Goal: Task Accomplishment & Management: Use online tool/utility

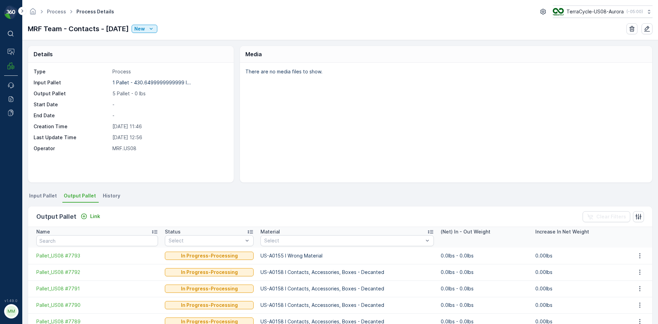
click at [41, 193] on span "Input Pallet" at bounding box center [43, 195] width 28 height 7
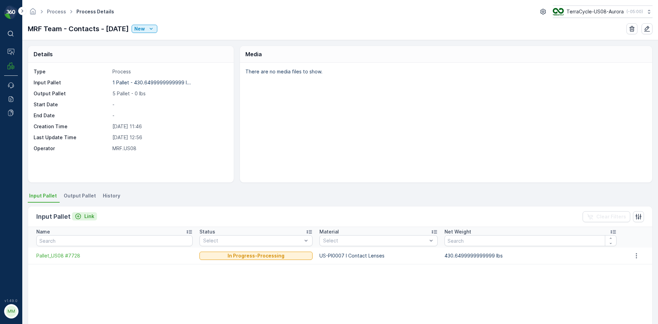
click at [86, 217] on p "Link" at bounding box center [89, 216] width 10 height 7
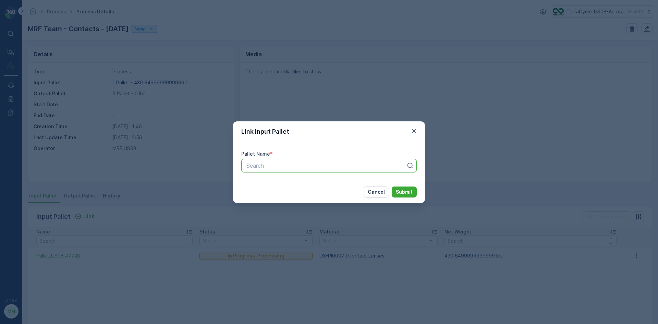
click at [276, 167] on div at bounding box center [326, 166] width 161 height 6
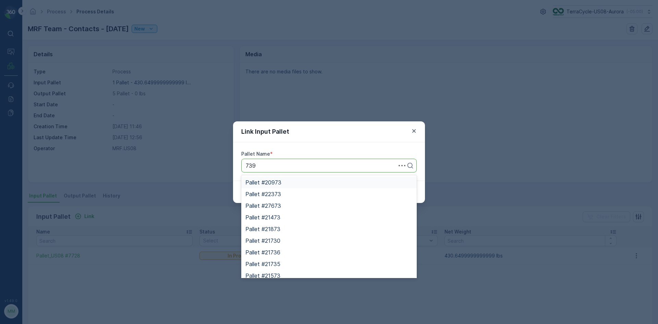
type input "7390"
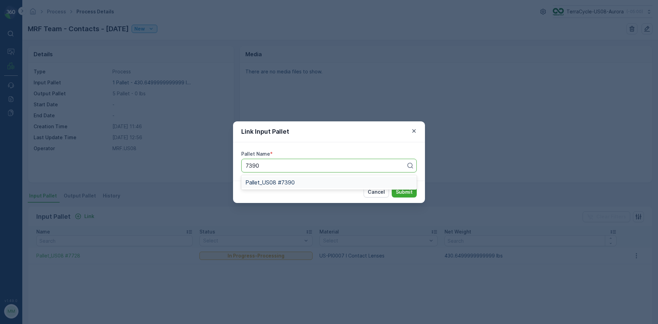
click at [341, 184] on div "Pallet_US08 #7390" at bounding box center [329, 182] width 167 height 6
click at [411, 193] on p "Submit" at bounding box center [404, 192] width 17 height 7
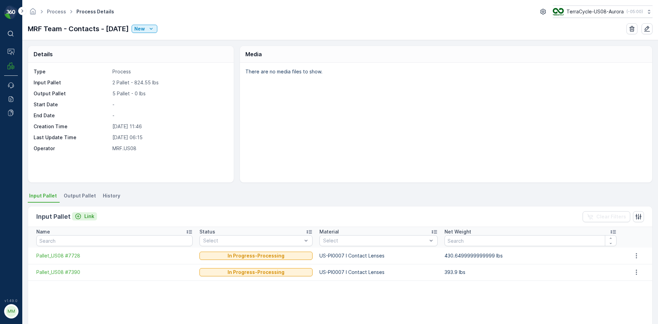
click at [87, 214] on p "Link" at bounding box center [89, 216] width 10 height 7
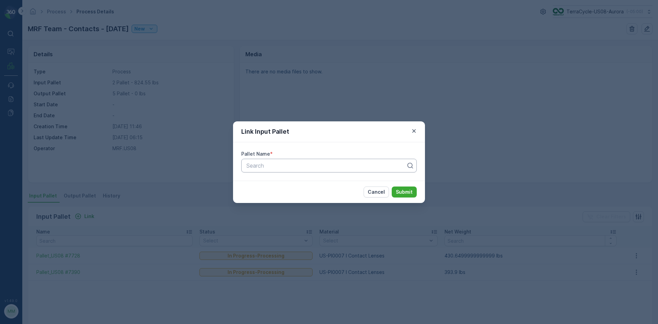
click at [270, 168] on div at bounding box center [326, 166] width 161 height 6
type input "7547"
click at [281, 192] on span "Pallet_US08 #7547" at bounding box center [270, 194] width 49 height 6
click at [408, 196] on button "Submit" at bounding box center [404, 192] width 25 height 11
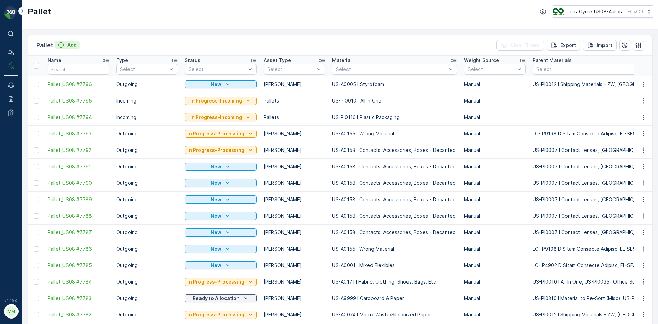
click at [63, 43] on icon "Add" at bounding box center [61, 44] width 7 height 7
click at [66, 45] on div "Add" at bounding box center [67, 44] width 19 height 7
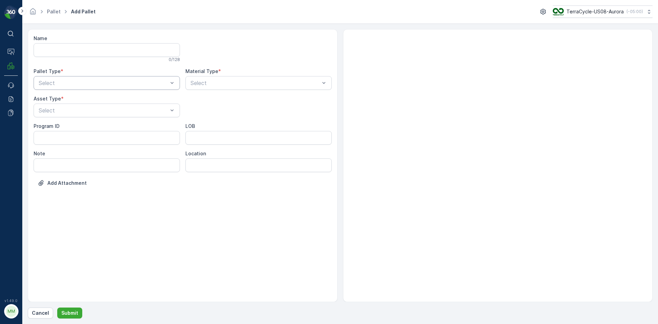
click at [143, 86] on div at bounding box center [103, 83] width 131 height 6
click at [135, 106] on div "Outgoing" at bounding box center [107, 112] width 146 height 12
click at [129, 119] on div "Name 0 / 128 Pallet Type * Outgoing Material Type * Select Asset Type * Select …" at bounding box center [183, 116] width 298 height 162
click at [230, 84] on div at bounding box center [255, 83] width 131 height 6
click at [103, 112] on div at bounding box center [103, 110] width 131 height 6
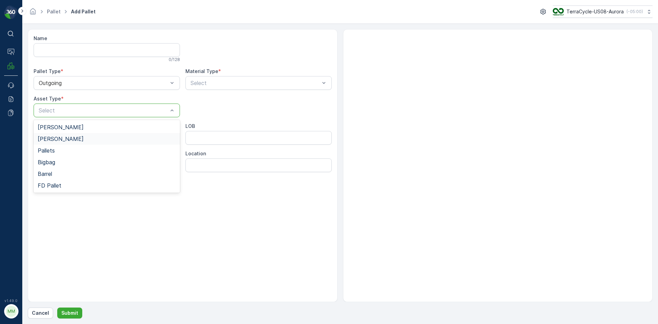
click at [91, 136] on div "[PERSON_NAME]" at bounding box center [107, 139] width 138 height 6
click at [234, 82] on div at bounding box center [255, 83] width 131 height 6
click at [228, 77] on div "Select" at bounding box center [259, 83] width 146 height 14
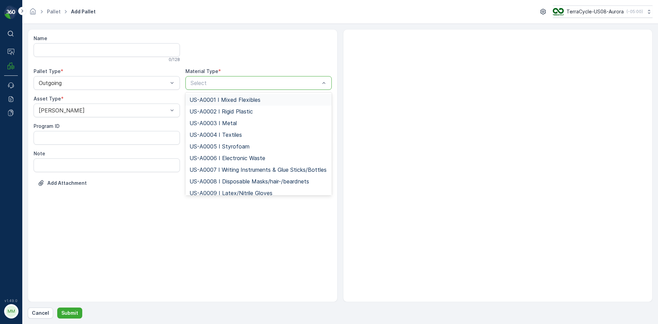
click at [228, 77] on div "Select" at bounding box center [259, 83] width 146 height 14
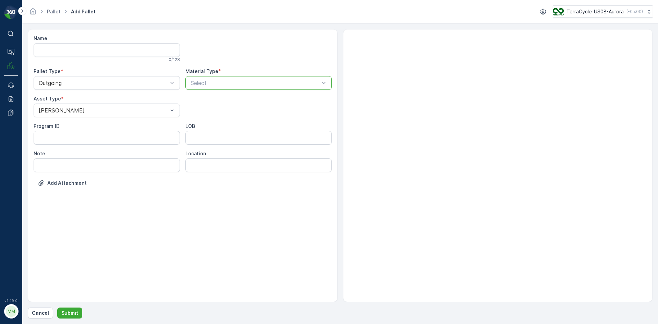
click at [228, 77] on div "Select" at bounding box center [259, 83] width 146 height 14
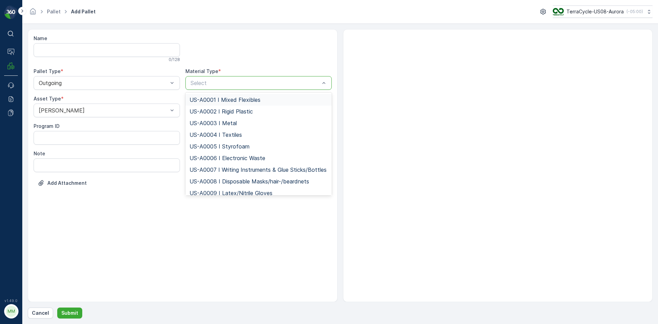
click at [238, 101] on span "US-A0001 I Mixed Flexibles" at bounding box center [225, 100] width 71 height 6
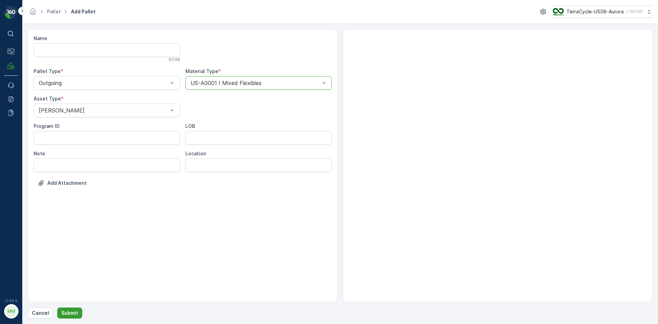
click at [62, 313] on p "Submit" at bounding box center [69, 313] width 17 height 7
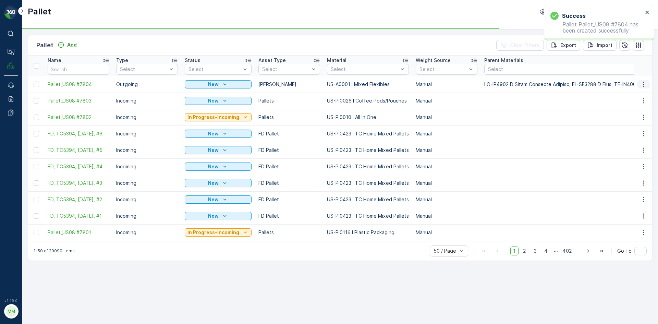
click at [645, 87] on icon "button" at bounding box center [644, 84] width 7 height 7
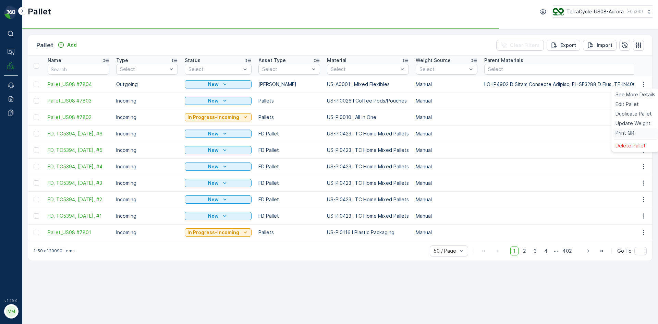
click at [632, 135] on span "Print QR" at bounding box center [625, 133] width 19 height 7
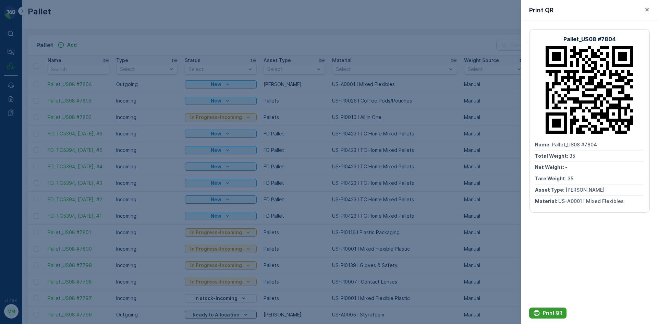
click at [552, 311] on p "Print QR" at bounding box center [553, 313] width 20 height 7
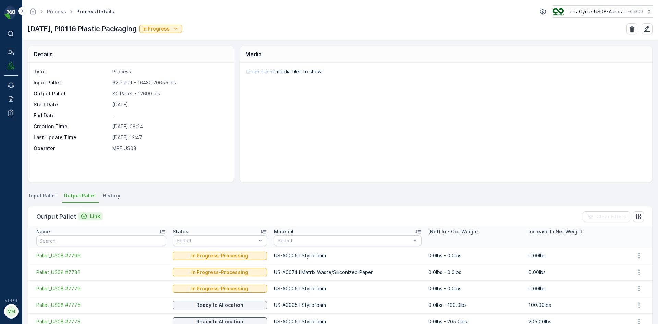
click at [88, 217] on div "Link" at bounding box center [91, 216] width 20 height 7
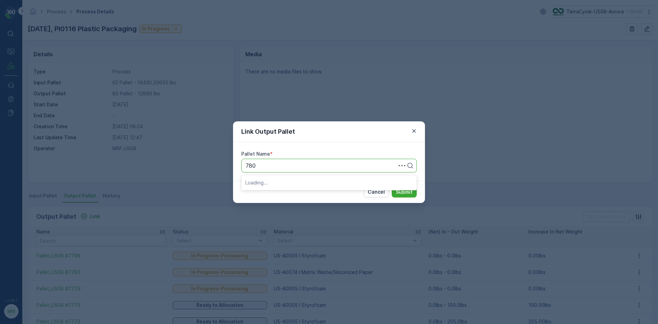
type input "7804"
click at [270, 181] on span "Pallet_US08 #7804" at bounding box center [270, 182] width 49 height 6
click at [403, 189] on p "Submit" at bounding box center [404, 192] width 17 height 7
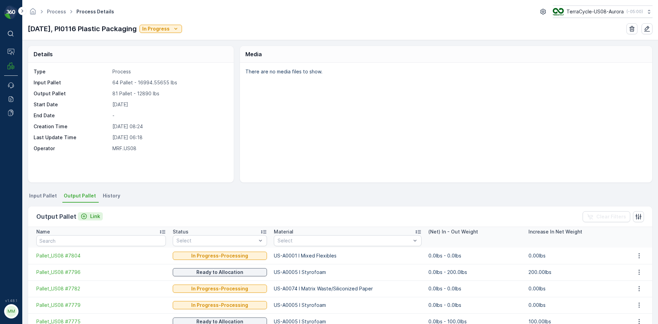
click at [91, 217] on p "Link" at bounding box center [95, 216] width 10 height 7
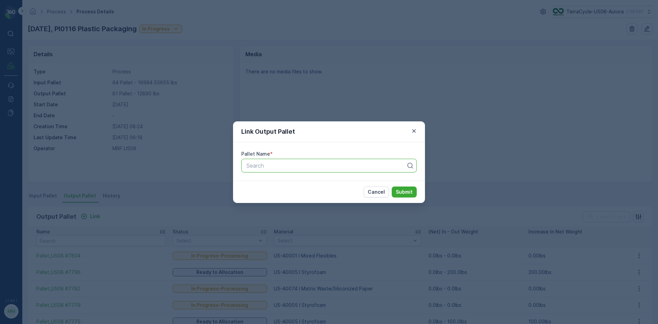
click at [291, 163] on div at bounding box center [326, 166] width 161 height 6
type input "7775"
click at [291, 195] on span "Pallet_US08 #7775" at bounding box center [270, 194] width 49 height 6
click at [404, 189] on p "Submit" at bounding box center [404, 192] width 17 height 7
click at [416, 128] on icon "button" at bounding box center [414, 131] width 7 height 7
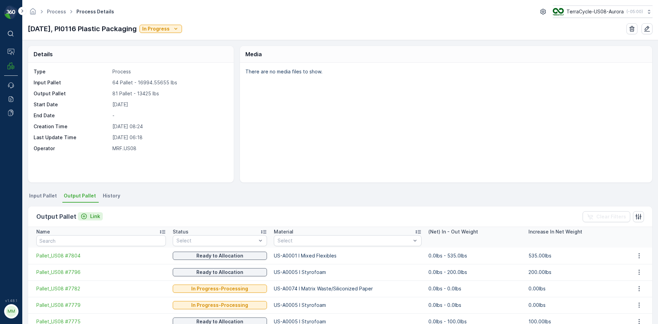
click at [97, 219] on p "Link" at bounding box center [95, 216] width 10 height 7
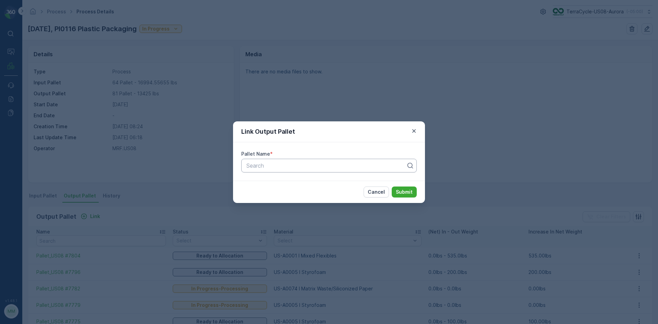
click at [303, 170] on div "Search" at bounding box center [329, 166] width 176 height 14
type input "7808"
click at [324, 179] on div "Pallet_US08 #7808" at bounding box center [329, 182] width 167 height 6
click at [404, 189] on p "Submit" at bounding box center [404, 192] width 17 height 7
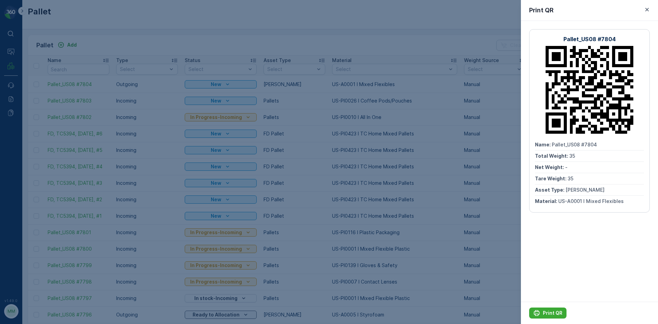
click at [635, 15] on div "Print QR" at bounding box center [589, 10] width 137 height 21
click at [645, 8] on icon "button" at bounding box center [647, 9] width 7 height 7
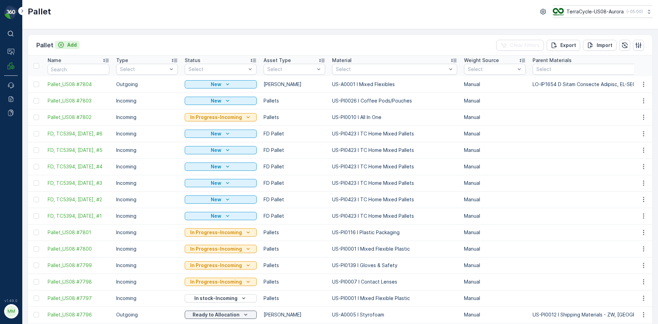
click at [69, 46] on p "Add" at bounding box center [72, 44] width 10 height 7
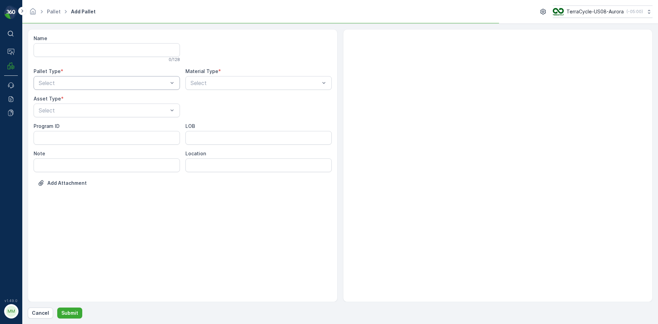
click at [153, 81] on div at bounding box center [103, 83] width 131 height 6
click at [139, 112] on div "Outgoing" at bounding box center [107, 111] width 138 height 6
click at [139, 112] on div at bounding box center [103, 110] width 131 height 6
click at [144, 127] on div "[PERSON_NAME]" at bounding box center [107, 127] width 138 height 6
click at [266, 81] on div at bounding box center [255, 83] width 131 height 6
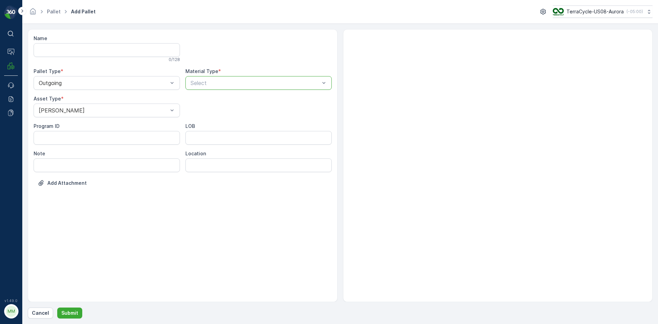
click at [260, 80] on div at bounding box center [255, 83] width 131 height 6
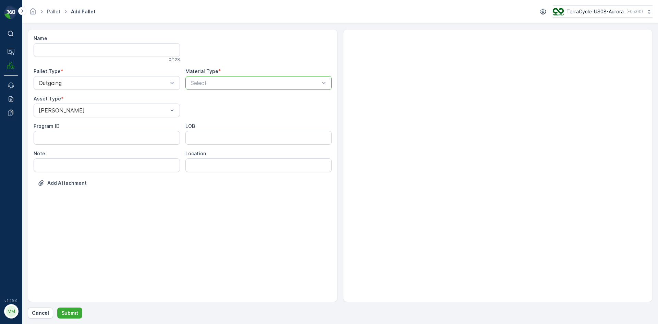
click at [260, 80] on div at bounding box center [255, 83] width 131 height 6
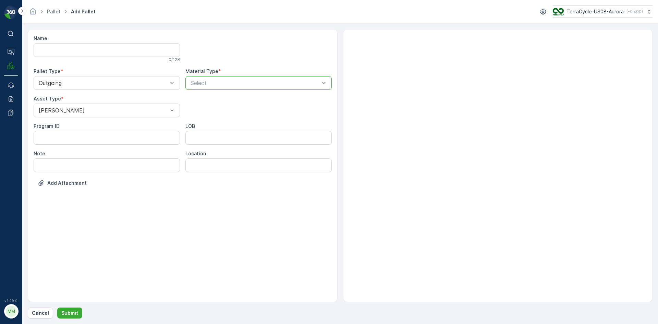
click at [258, 83] on div at bounding box center [255, 83] width 131 height 6
click at [261, 83] on div at bounding box center [255, 83] width 131 height 6
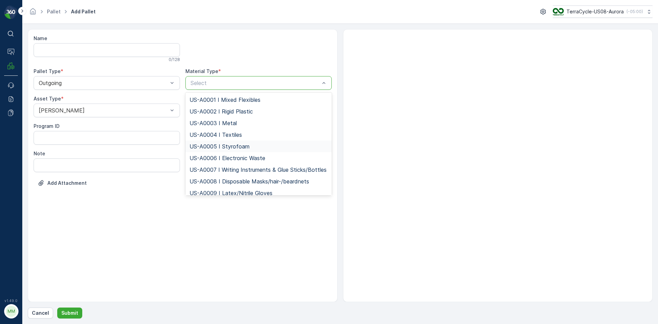
click at [239, 146] on span "US-A0005 I Styrofoam" at bounding box center [220, 146] width 60 height 6
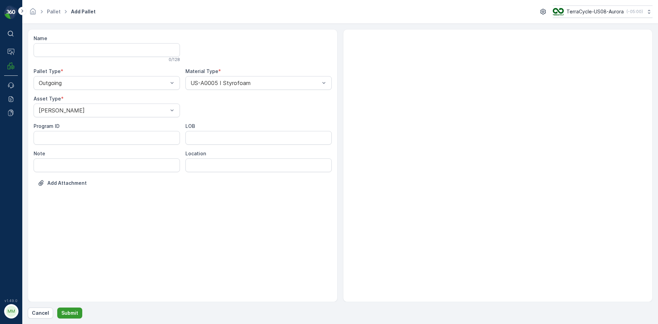
click at [71, 314] on p "Submit" at bounding box center [69, 313] width 17 height 7
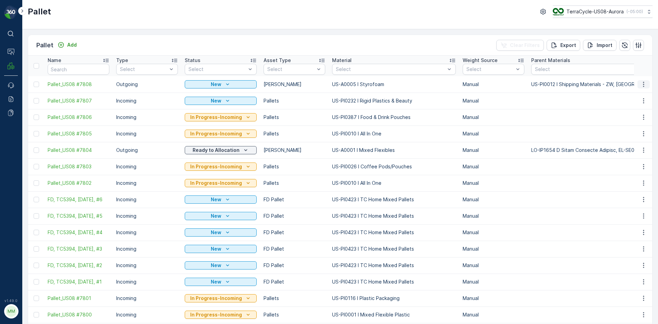
click at [645, 86] on icon "button" at bounding box center [644, 84] width 7 height 7
click at [631, 128] on div "Print QR" at bounding box center [635, 133] width 45 height 10
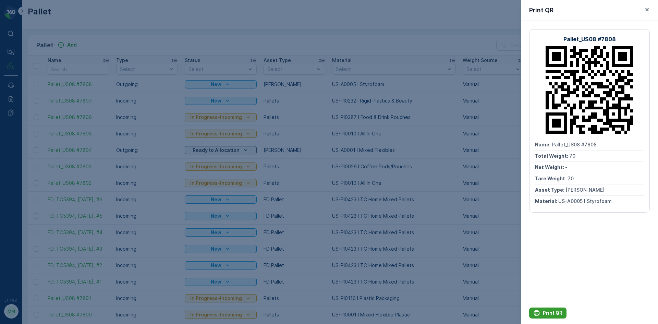
click at [549, 315] on p "Print QR" at bounding box center [553, 313] width 20 height 7
click at [652, 15] on div "Print QR" at bounding box center [589, 10] width 137 height 21
click at [658, 12] on div "Print QR" at bounding box center [589, 10] width 137 height 21
click at [645, 7] on icon "button" at bounding box center [647, 9] width 7 height 7
